Goal: Use online tool/utility: Utilize a website feature to perform a specific function

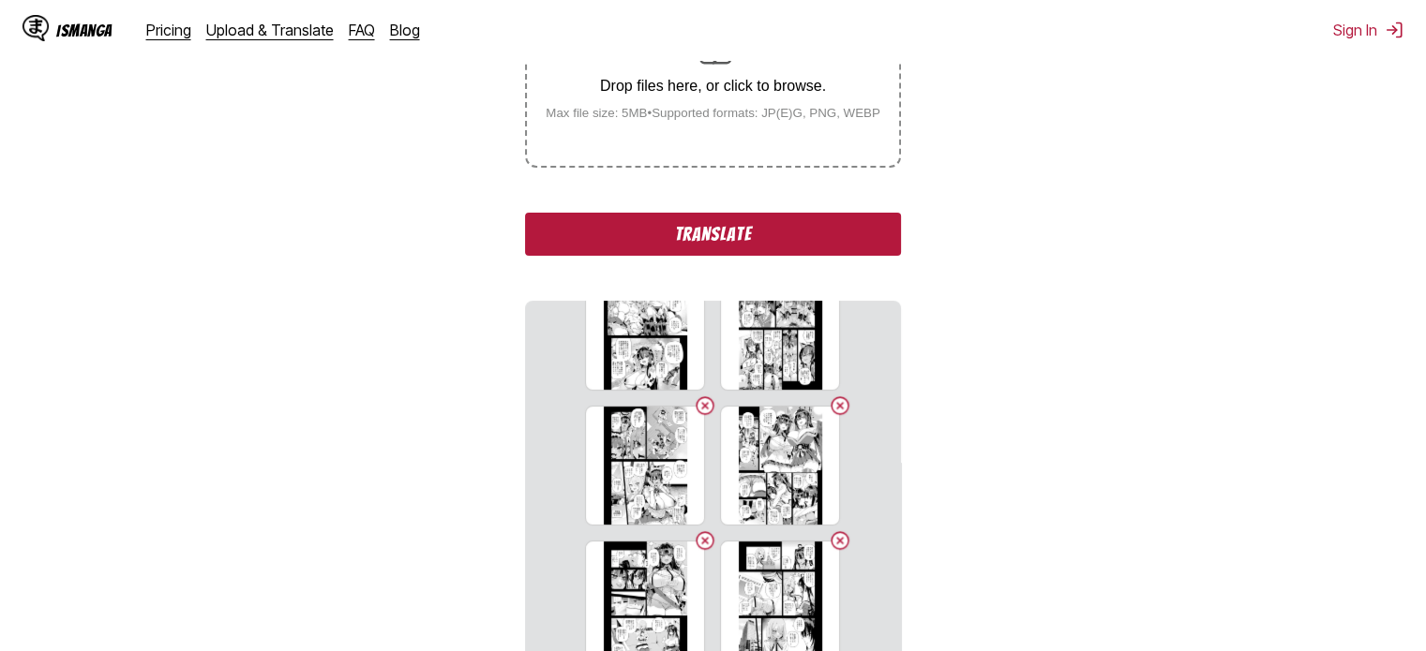
scroll to position [242, 0]
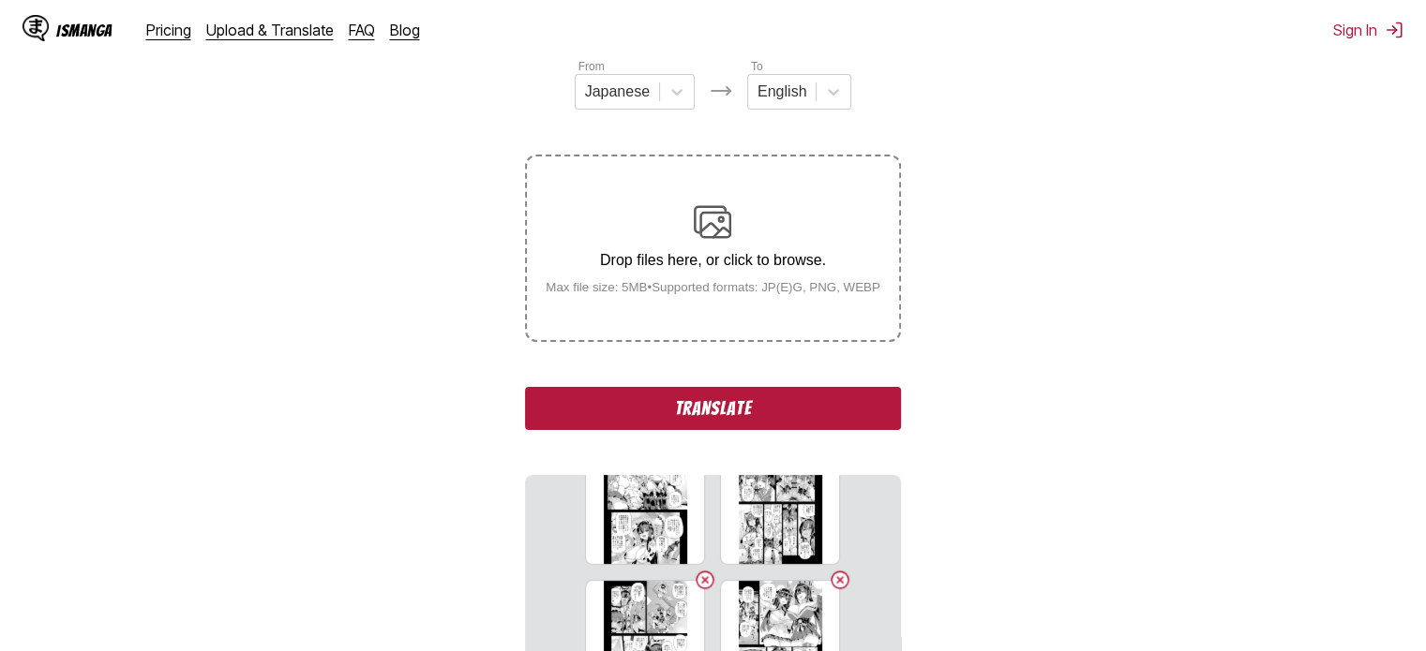
click at [778, 419] on button "Translate" at bounding box center [712, 408] width 375 height 43
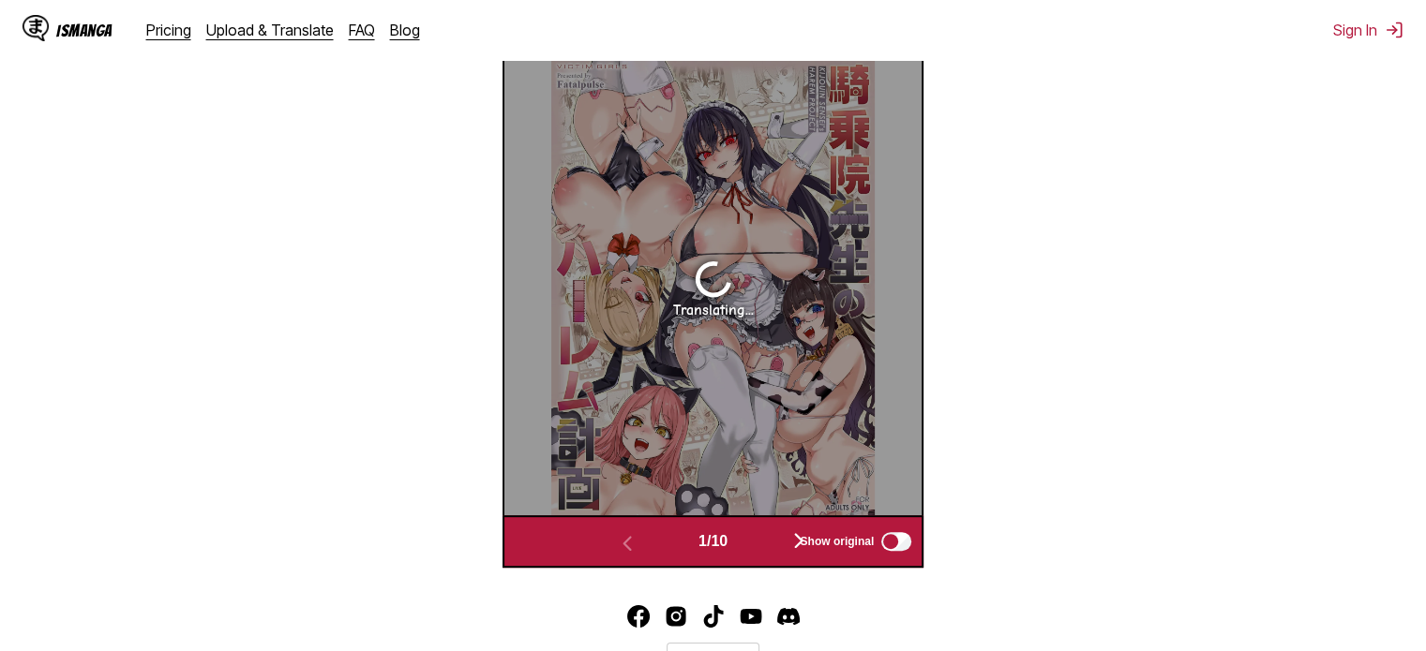
scroll to position [595, 0]
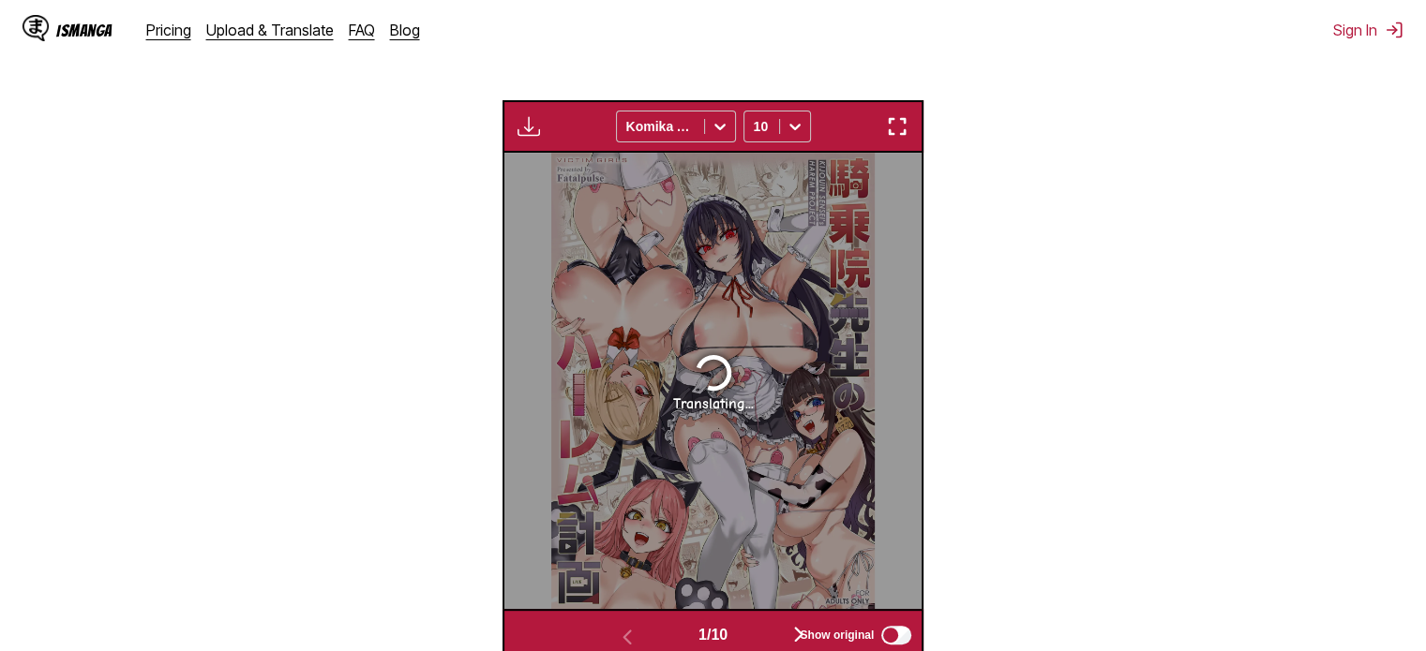
click at [894, 127] on img "button" at bounding box center [897, 126] width 22 height 22
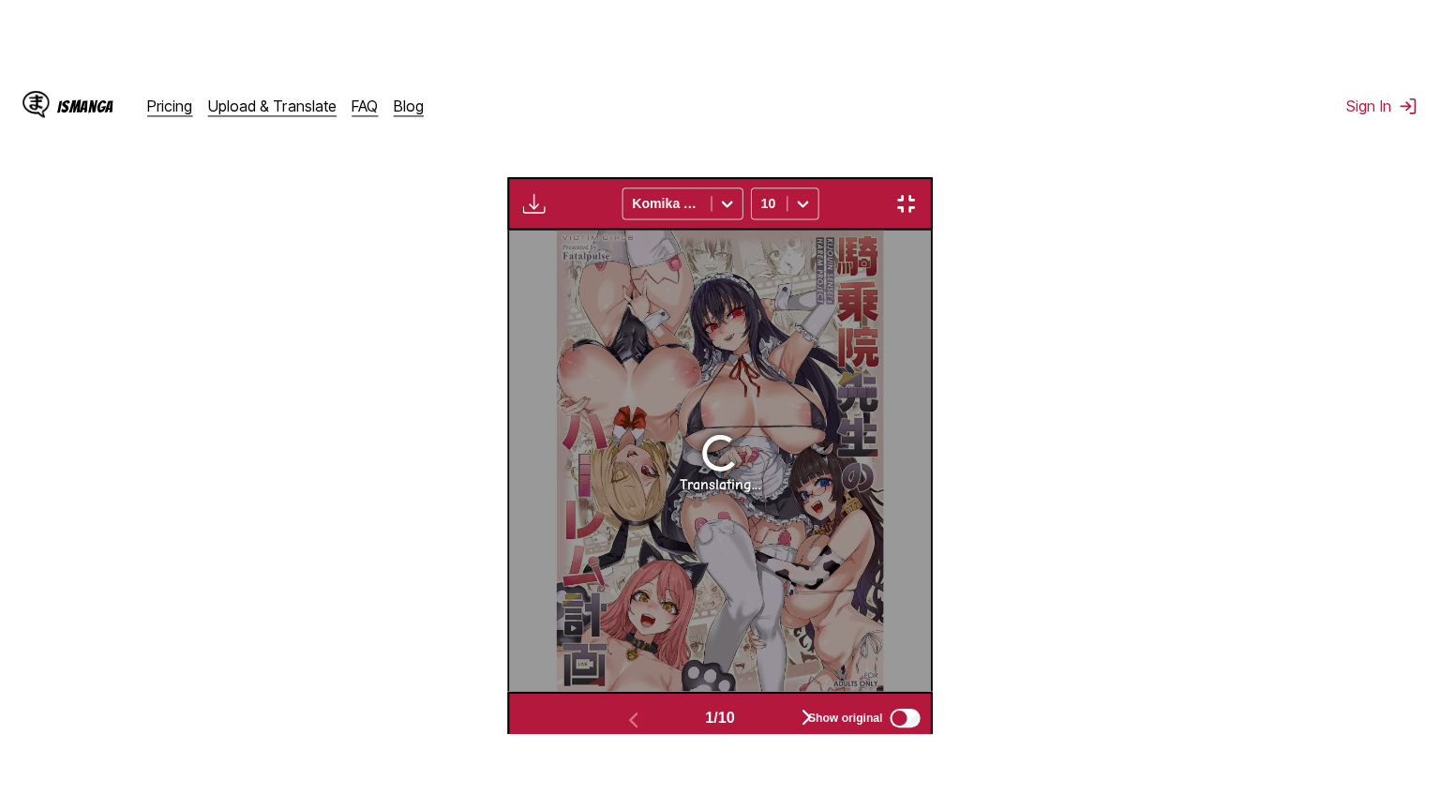
scroll to position [217, 0]
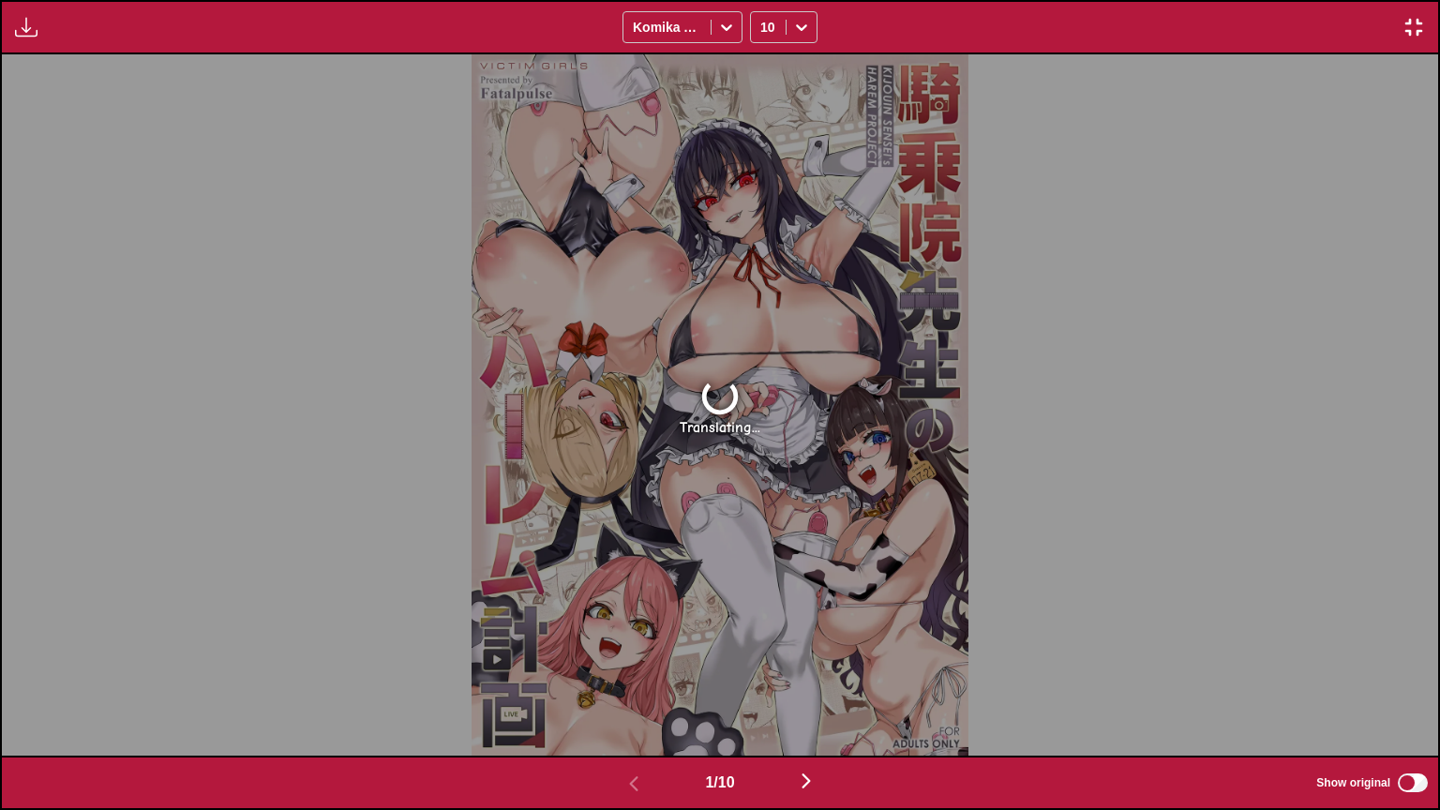
click at [816, 650] on img "button" at bounding box center [806, 780] width 22 height 22
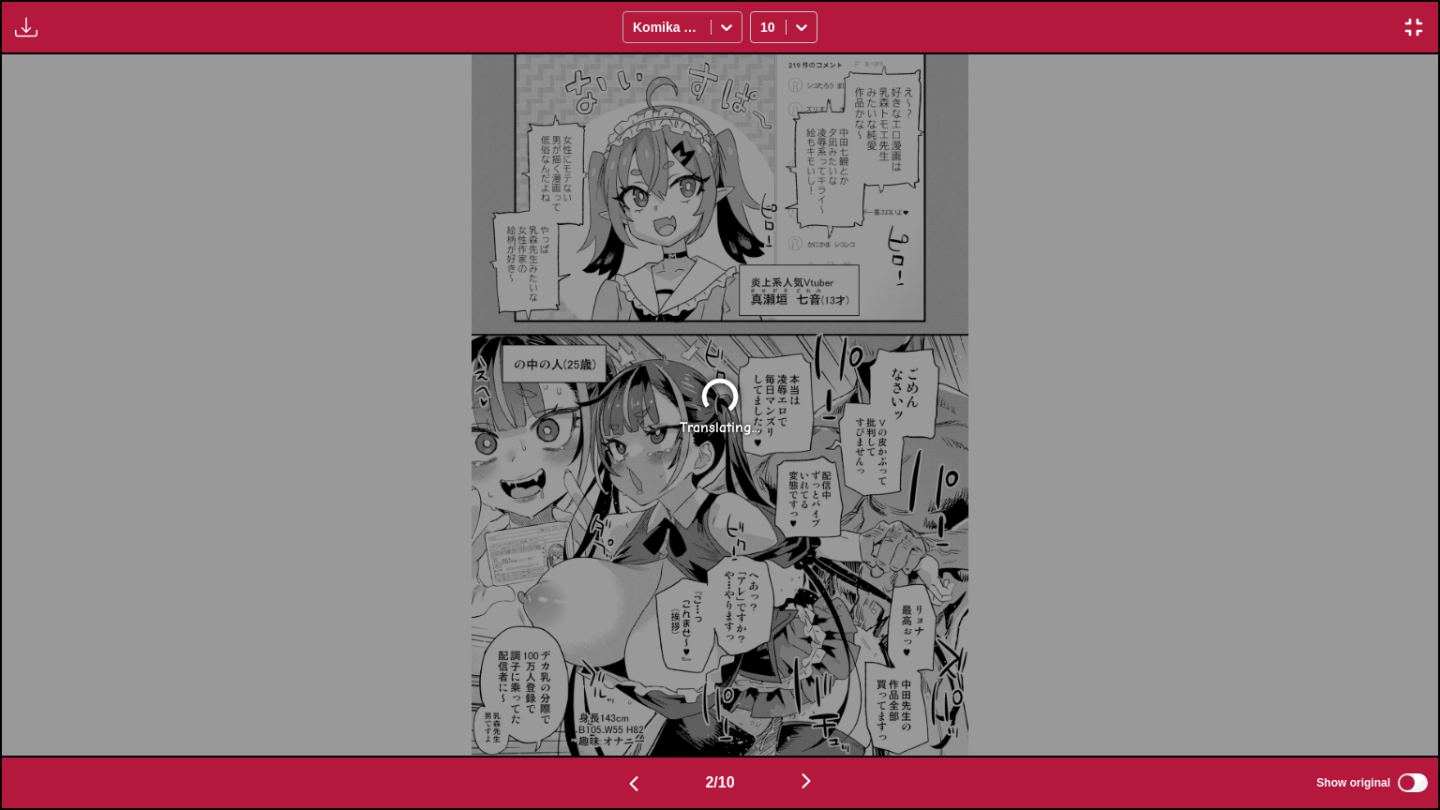
click at [717, 22] on icon at bounding box center [726, 27] width 19 height 19
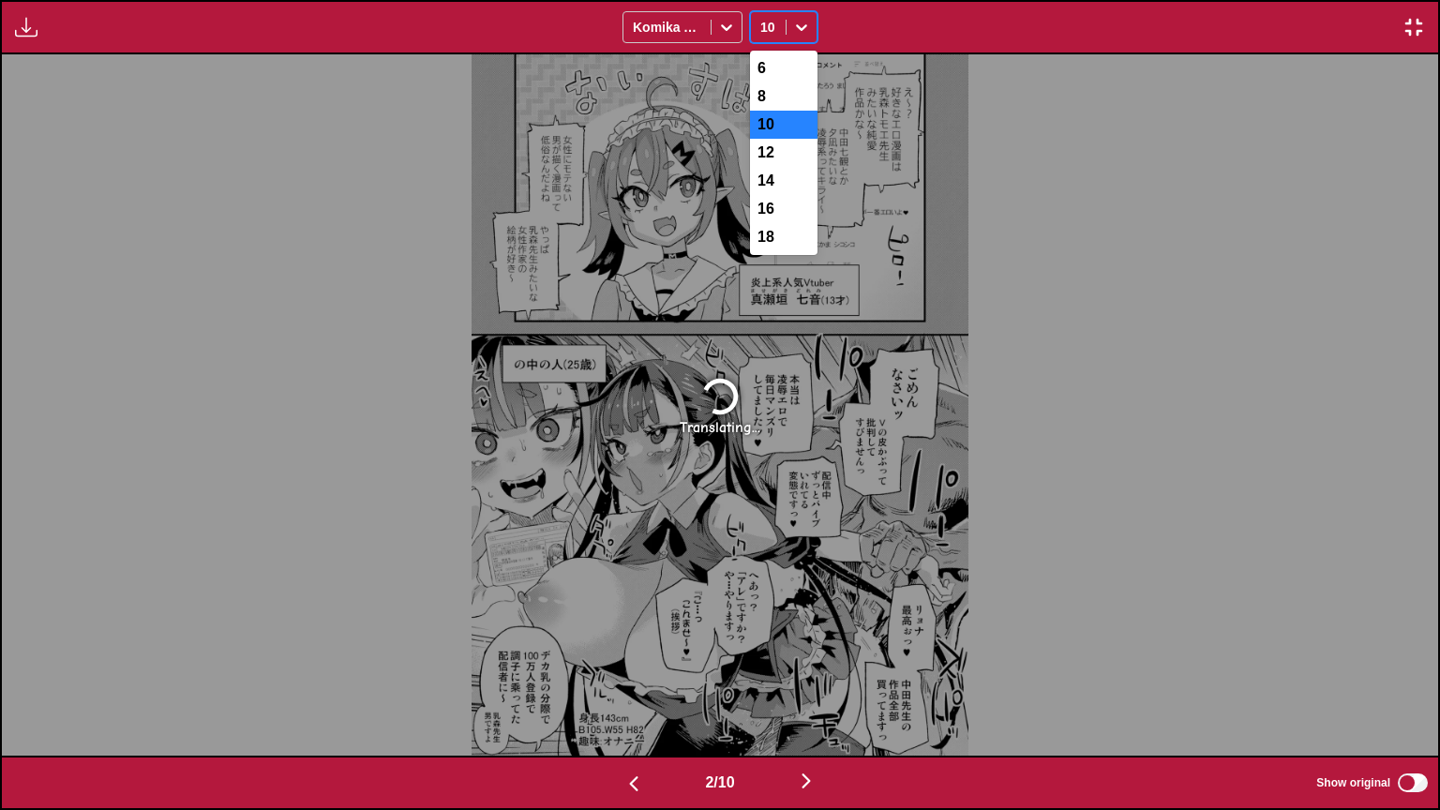
click at [796, 37] on div at bounding box center [801, 27] width 30 height 30
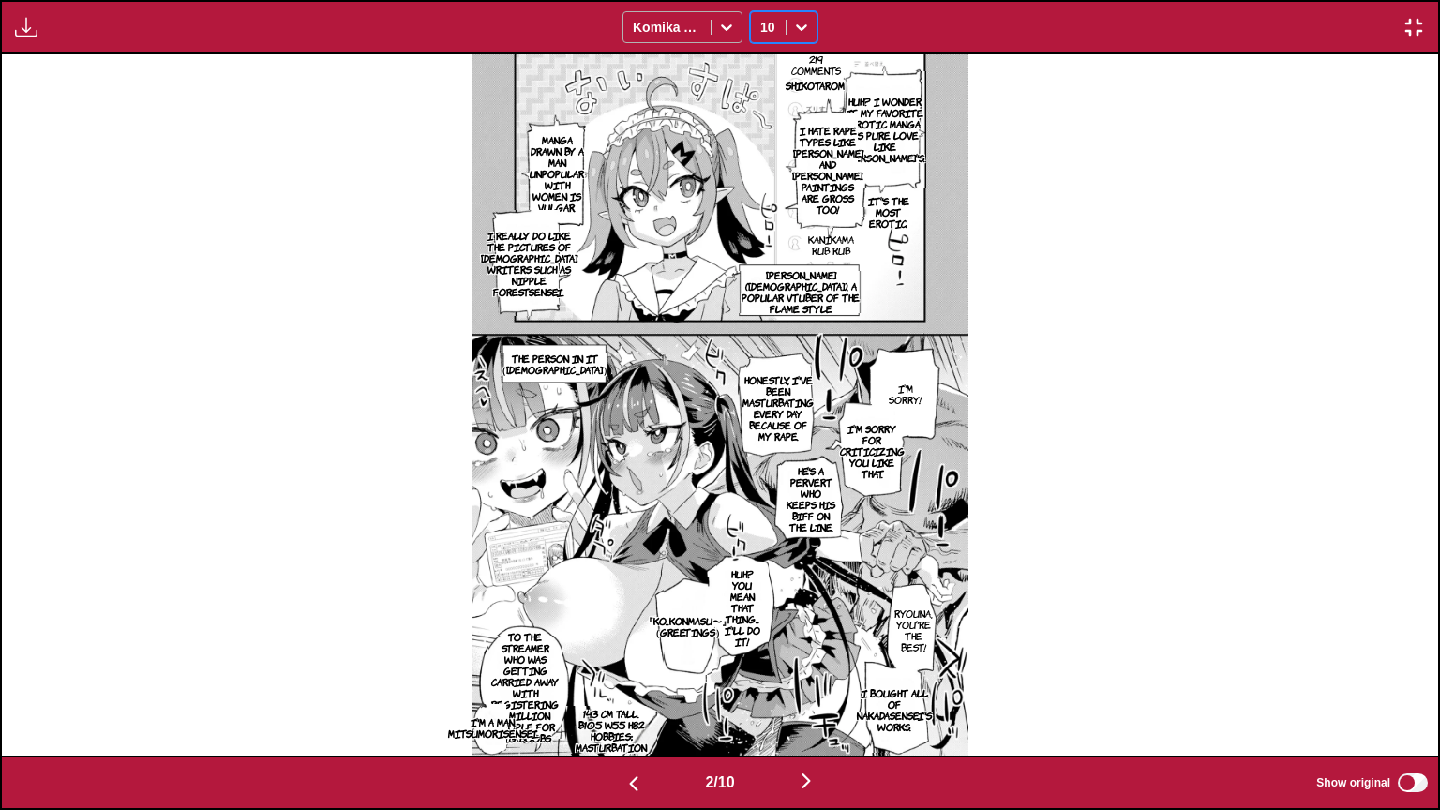
click at [729, 18] on icon at bounding box center [726, 27] width 19 height 19
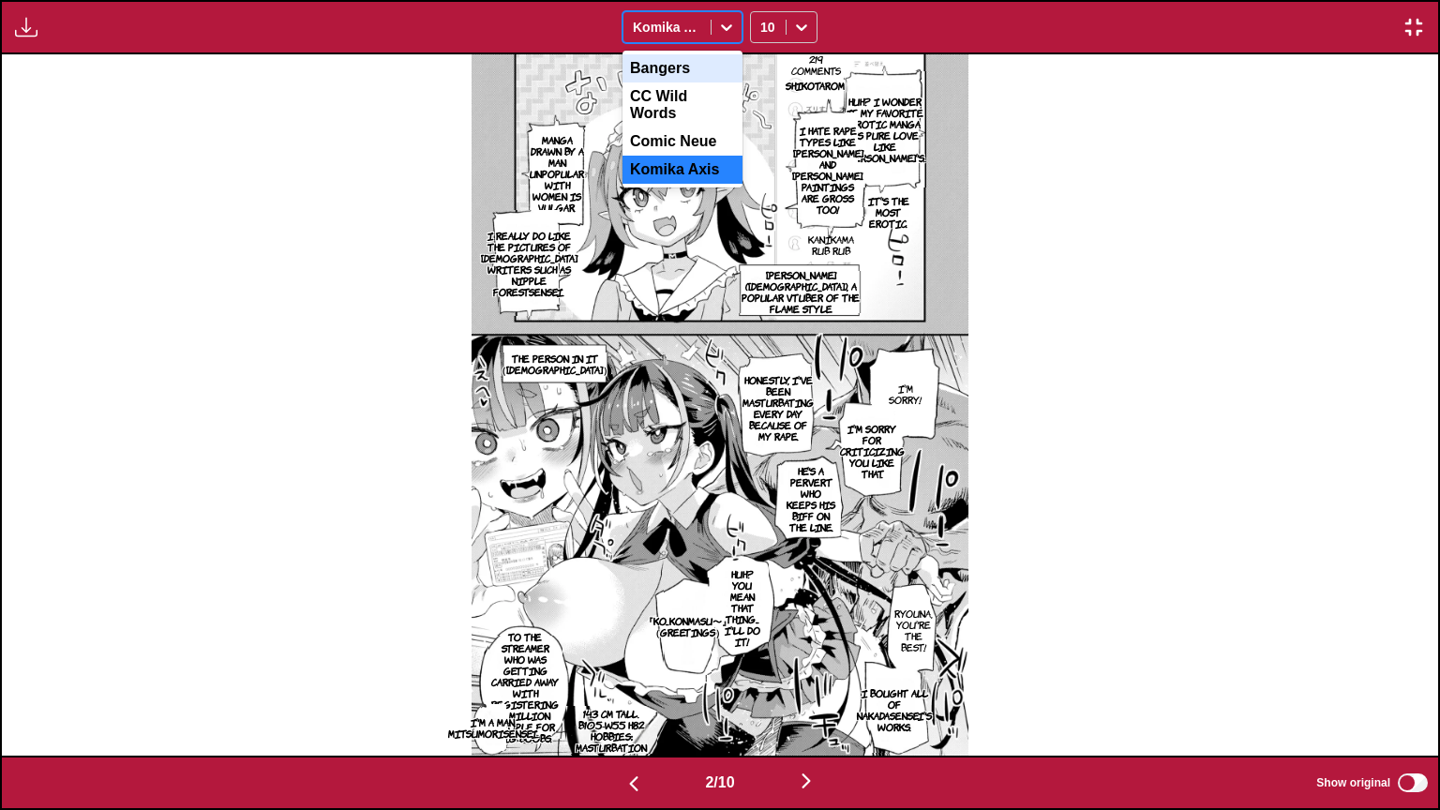
click at [685, 77] on div "Bangers" at bounding box center [682, 68] width 120 height 28
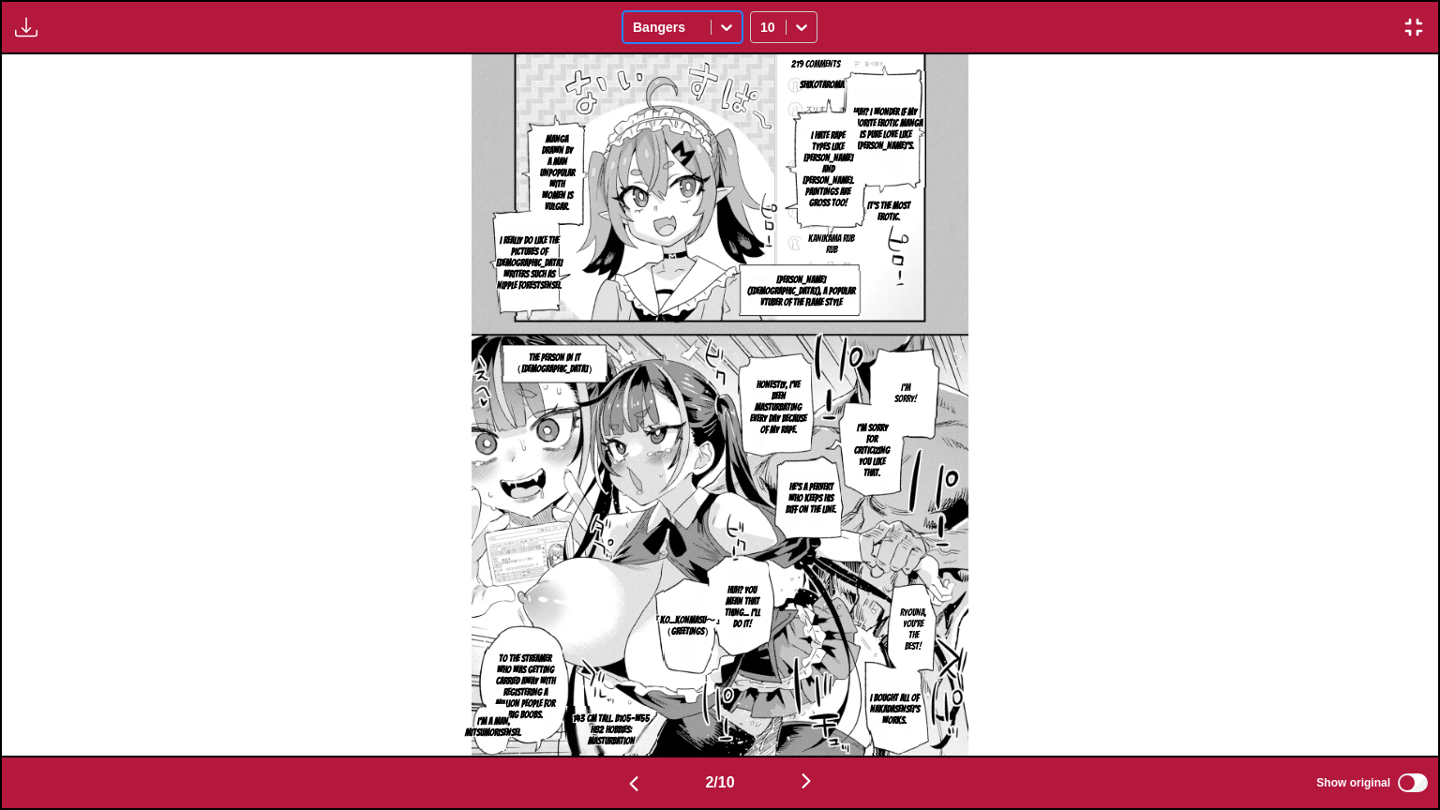
click at [729, 39] on div at bounding box center [726, 27] width 30 height 30
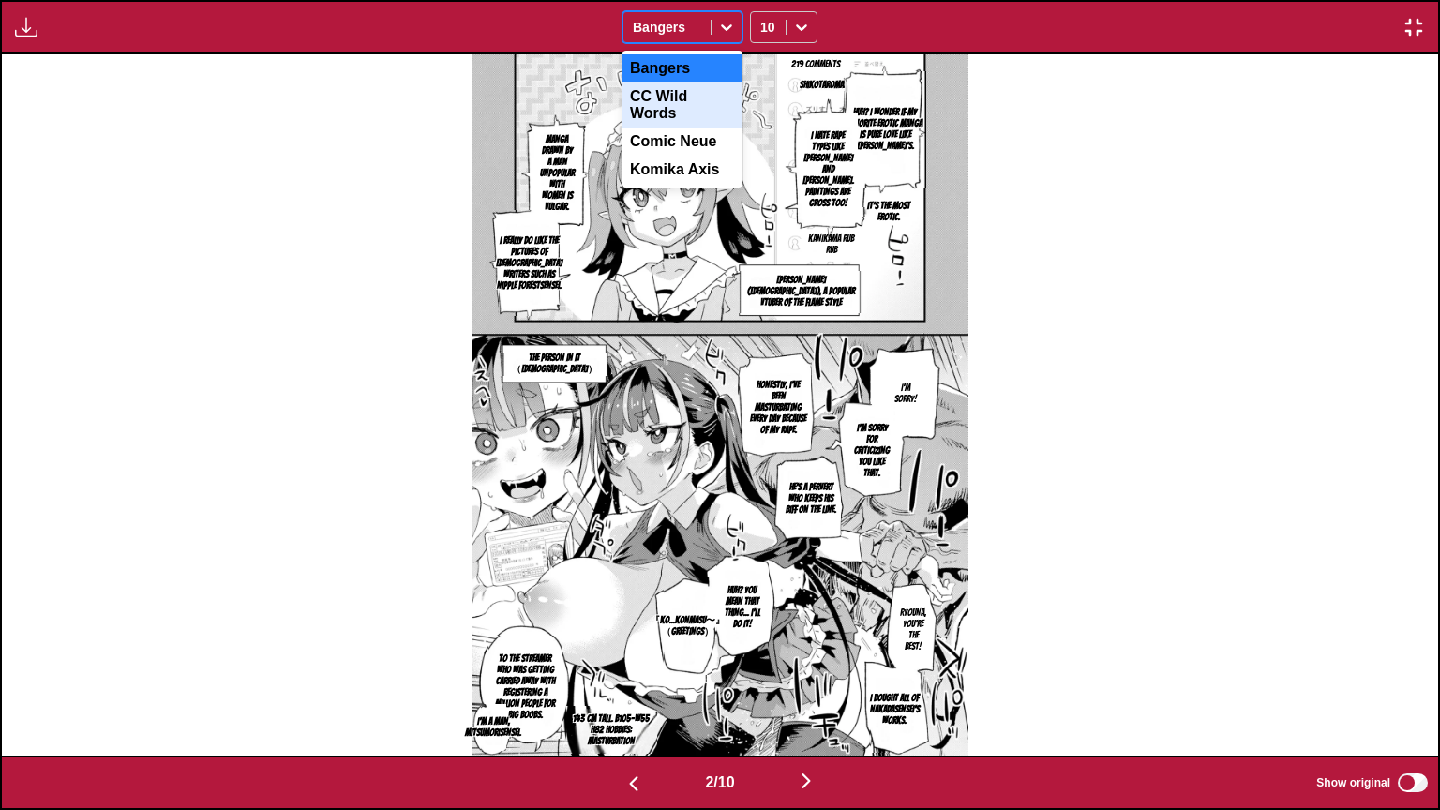
click at [701, 103] on div "CC Wild Words" at bounding box center [682, 104] width 120 height 45
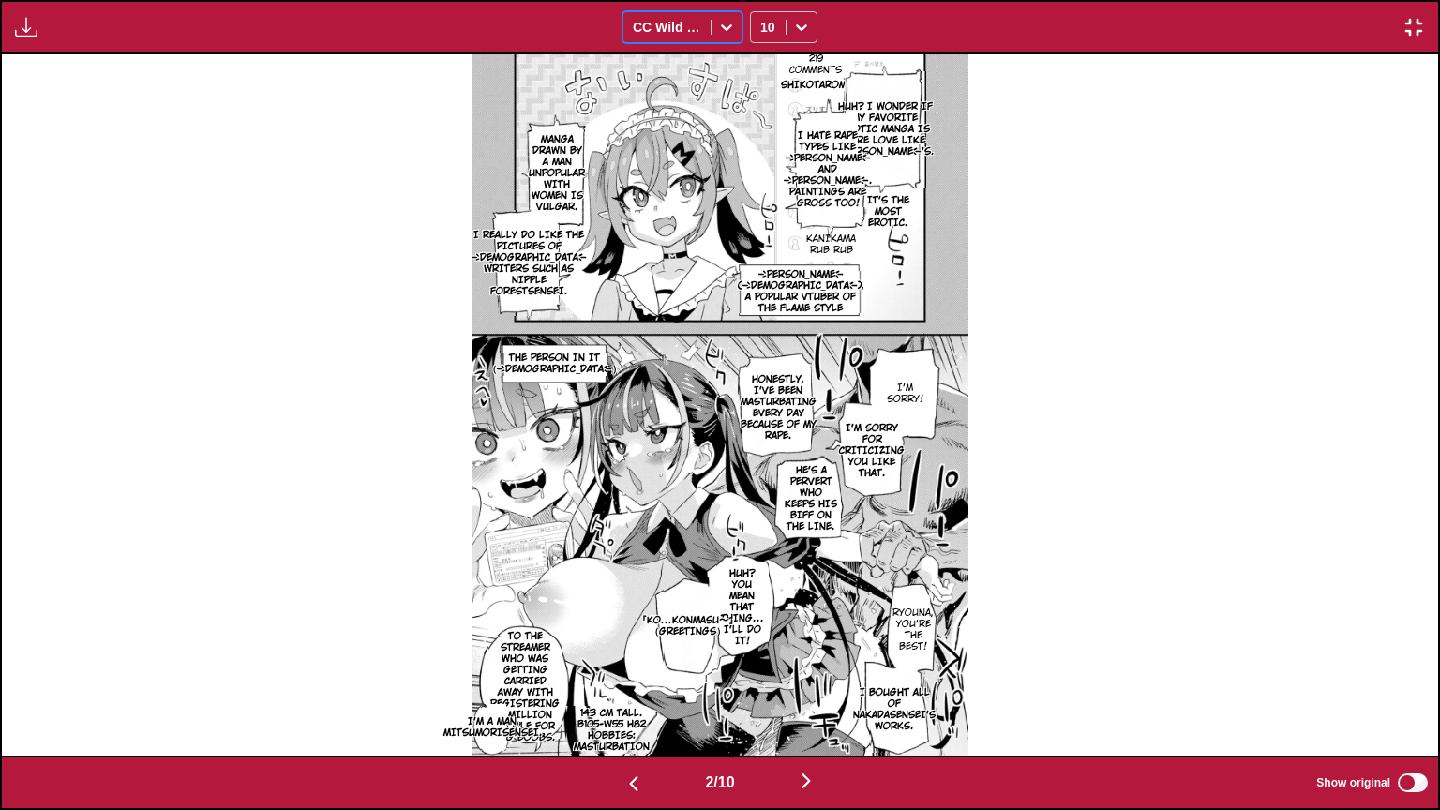
click at [735, 33] on icon at bounding box center [726, 27] width 19 height 19
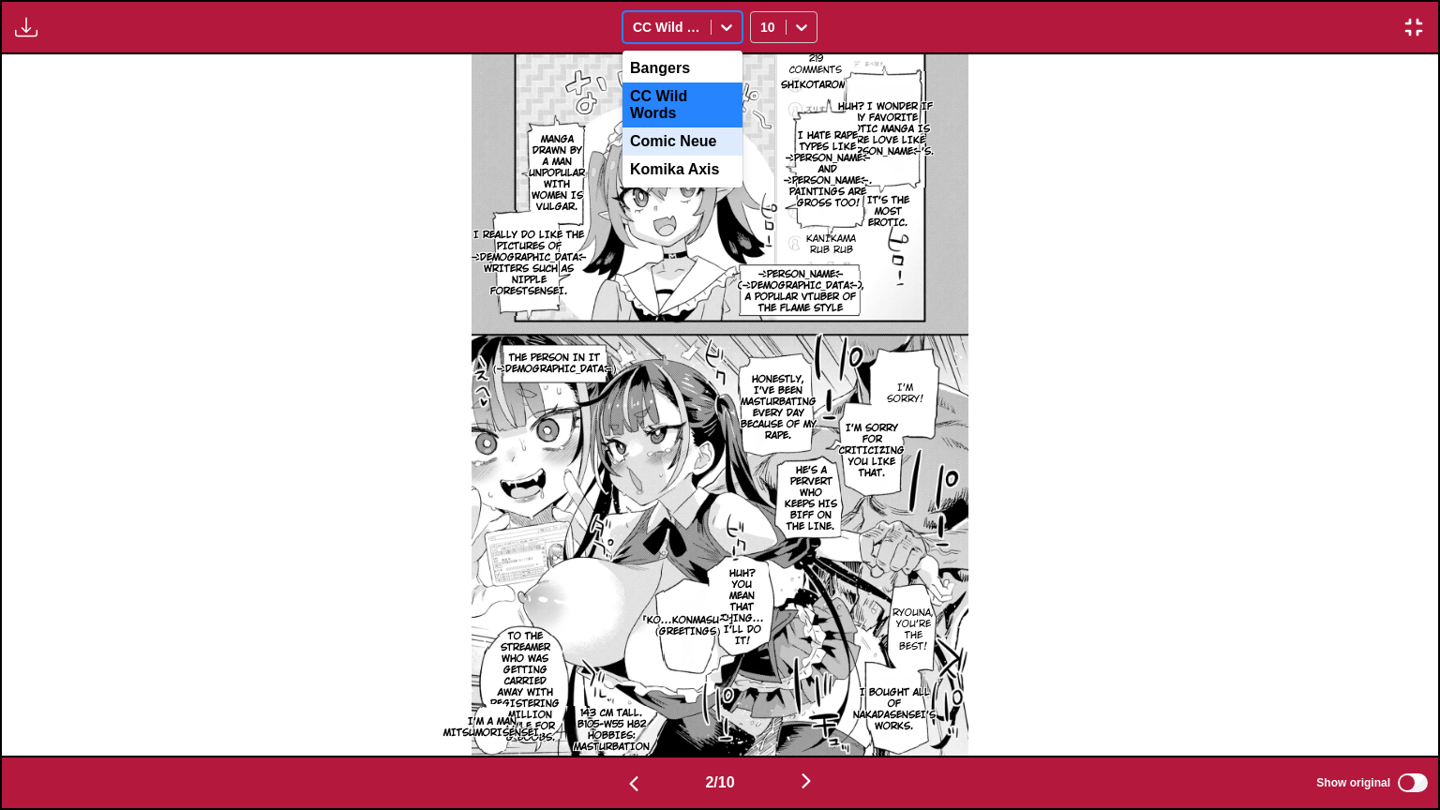
click at [703, 142] on div "Comic Neue" at bounding box center [682, 141] width 120 height 28
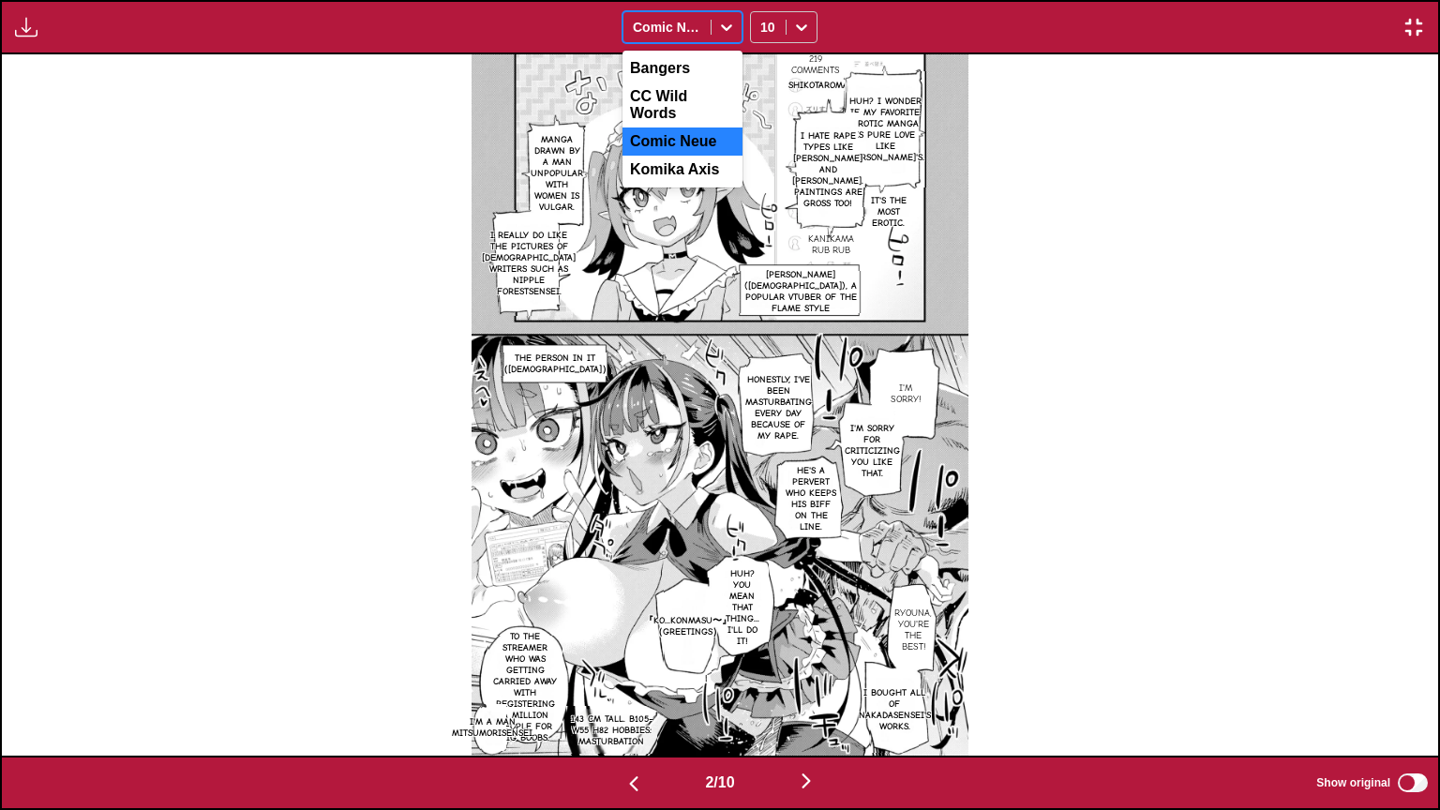
click at [724, 22] on icon at bounding box center [726, 27] width 19 height 19
click at [693, 172] on div "Komika Axis" at bounding box center [682, 170] width 120 height 28
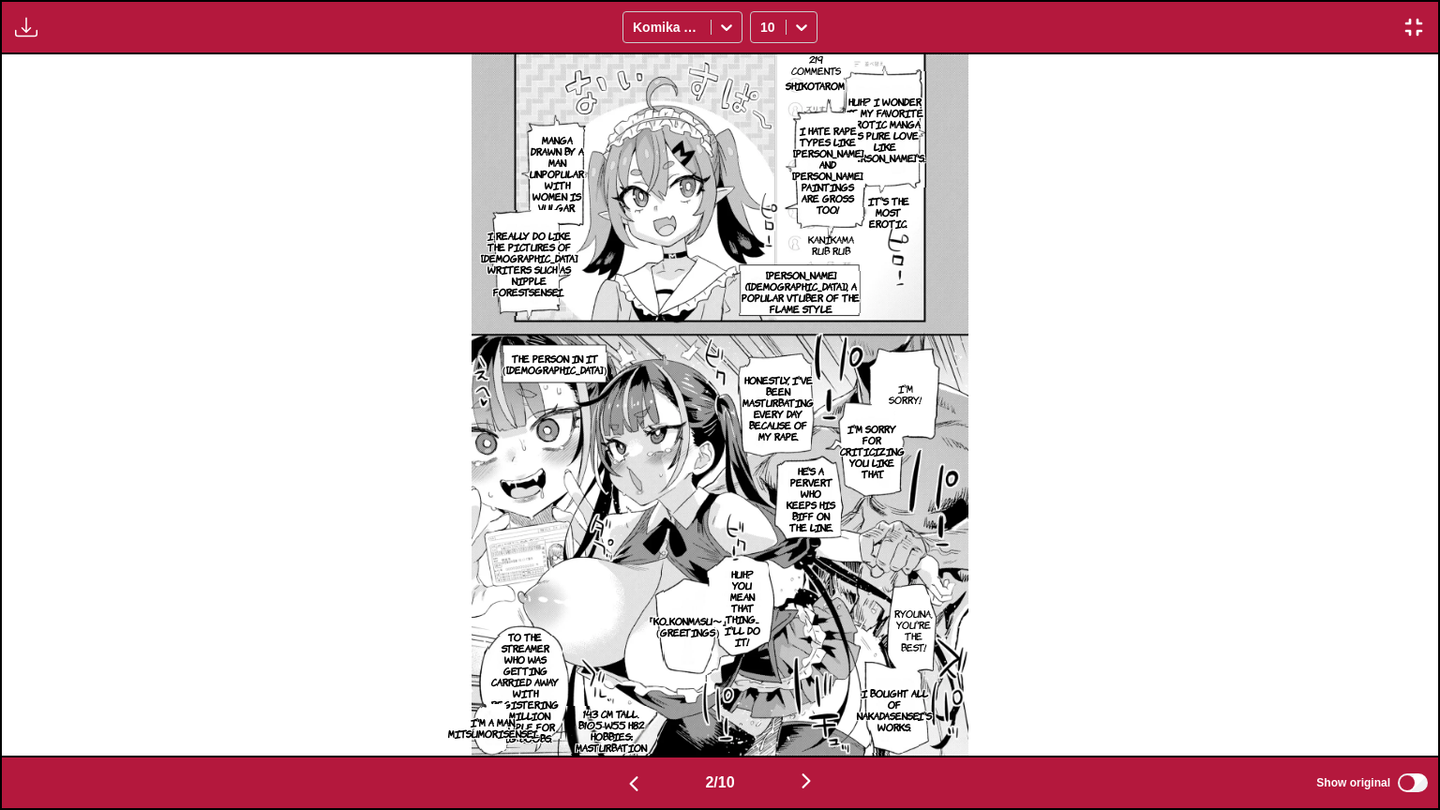
click at [808, 650] on img "button" at bounding box center [806, 780] width 22 height 22
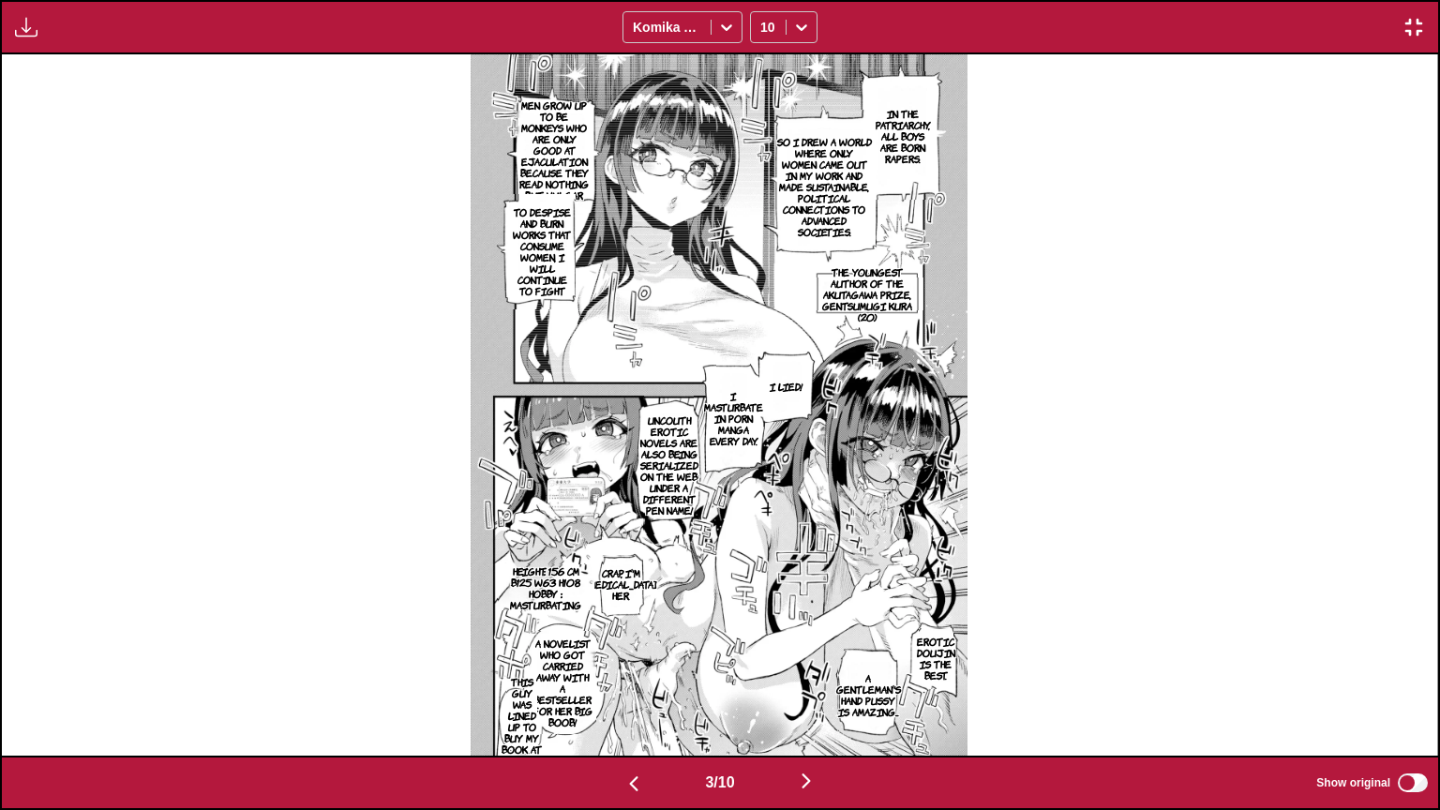
click at [809, 650] on img "button" at bounding box center [806, 780] width 22 height 22
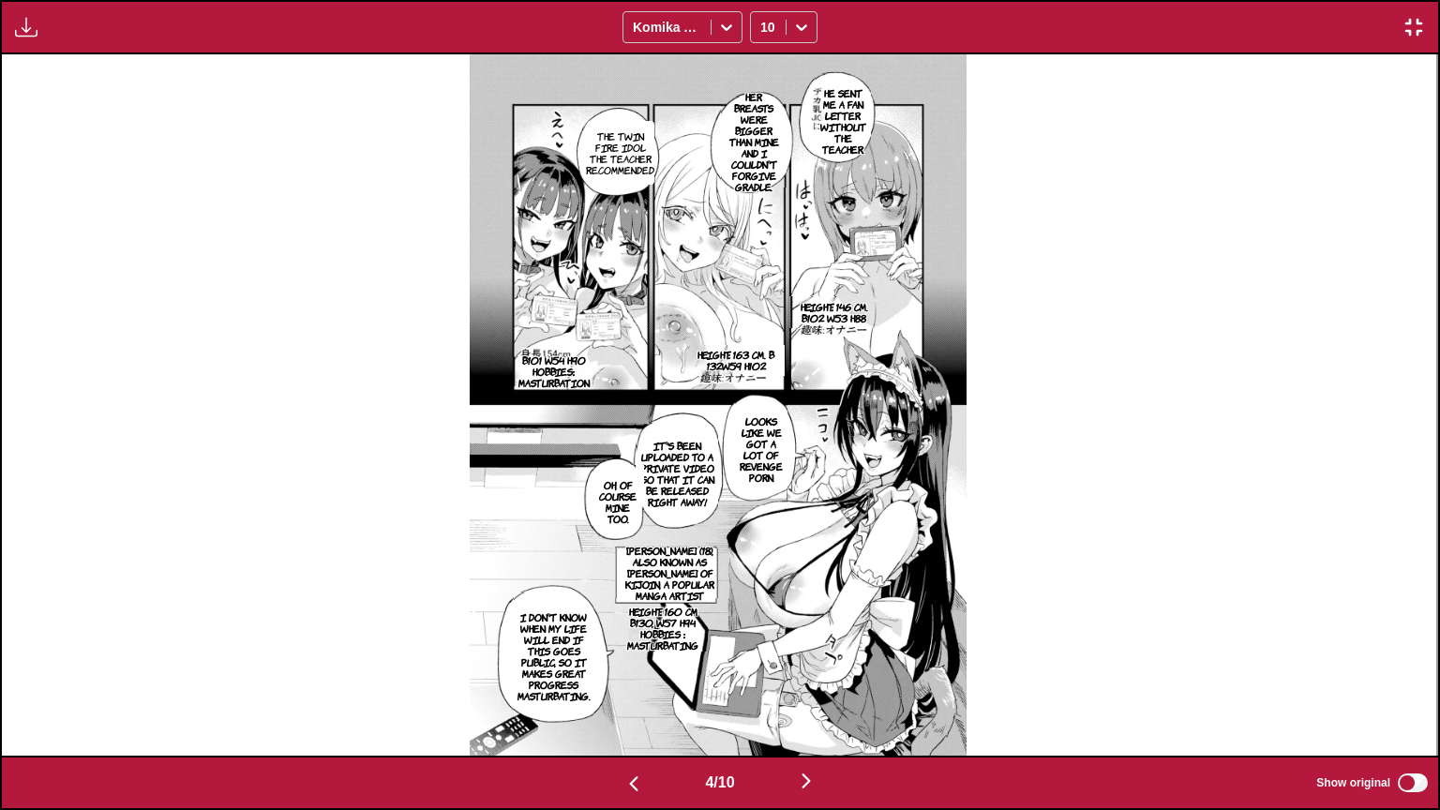
click at [809, 650] on img "button" at bounding box center [806, 780] width 22 height 22
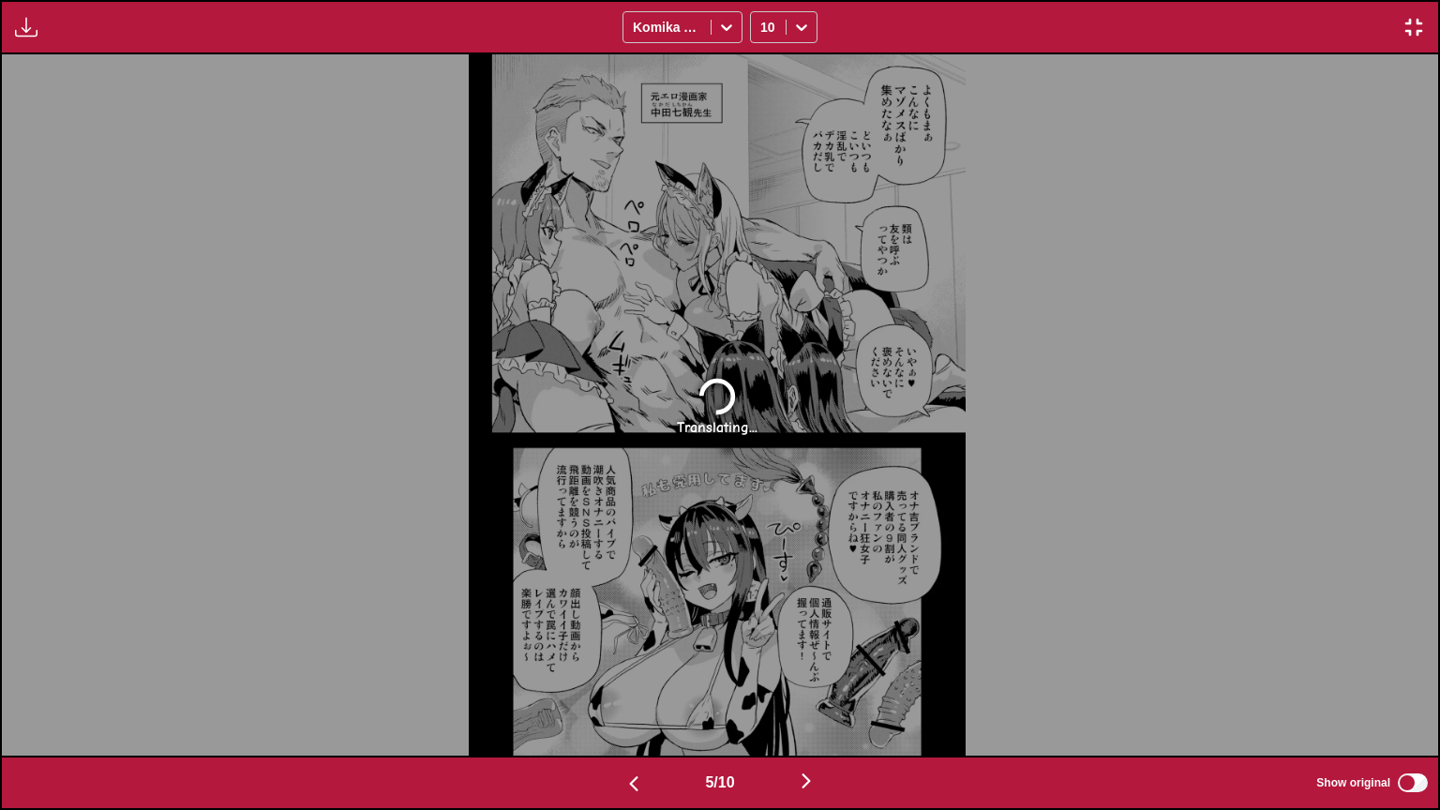
click at [622, 650] on img "button" at bounding box center [633, 783] width 22 height 22
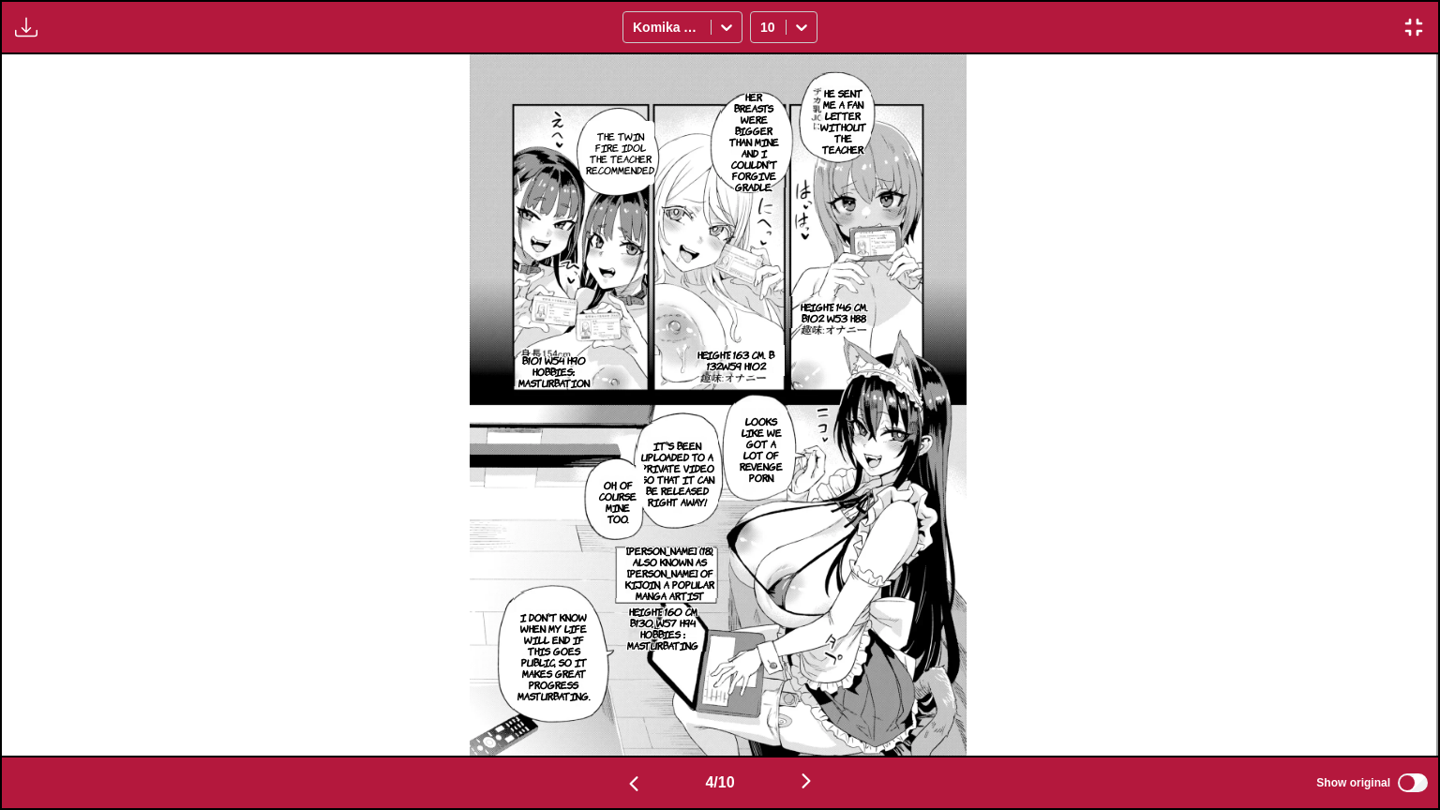
click at [814, 650] on img "button" at bounding box center [806, 780] width 22 height 22
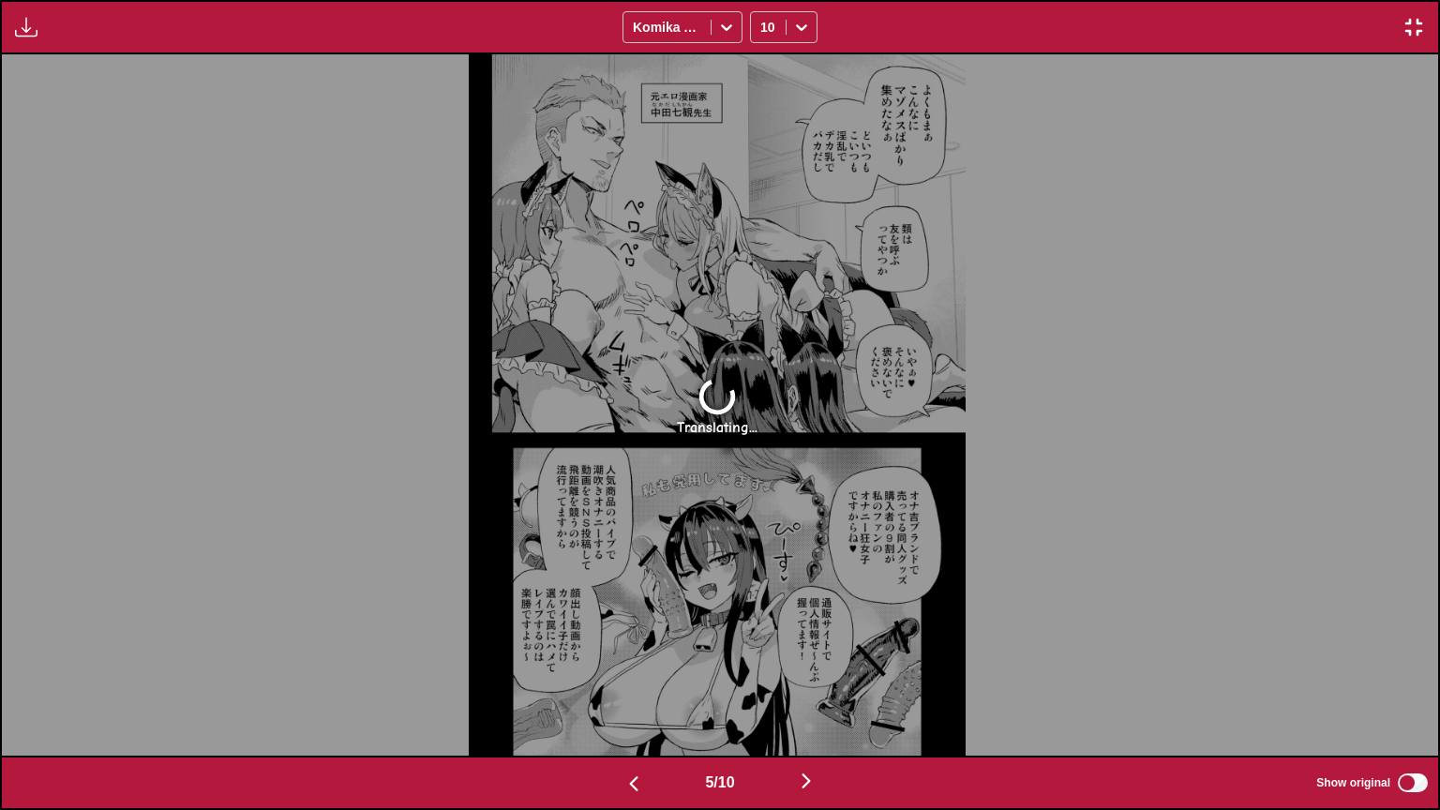
click at [1421, 21] on img "button" at bounding box center [1413, 27] width 22 height 22
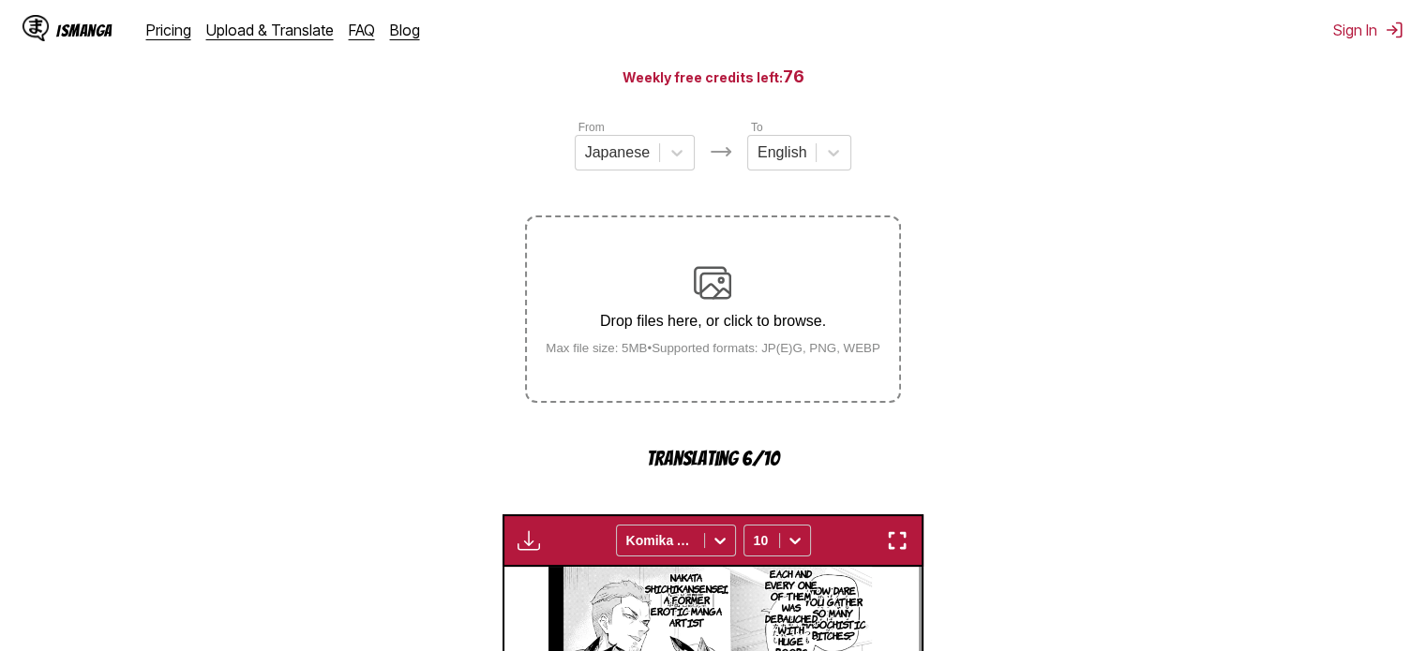
scroll to position [0, 0]
